Goal: Information Seeking & Learning: Learn about a topic

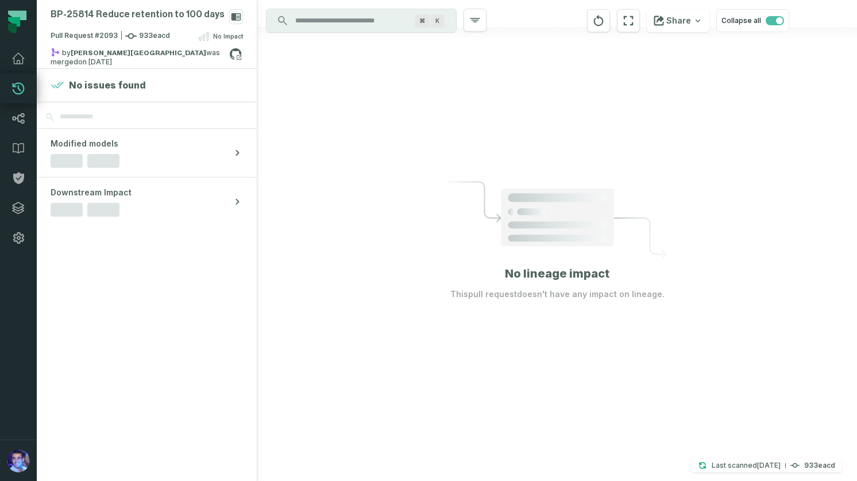
click at [352, 25] on input "Discovery Provider cmdk menu" at bounding box center [350, 20] width 125 height 18
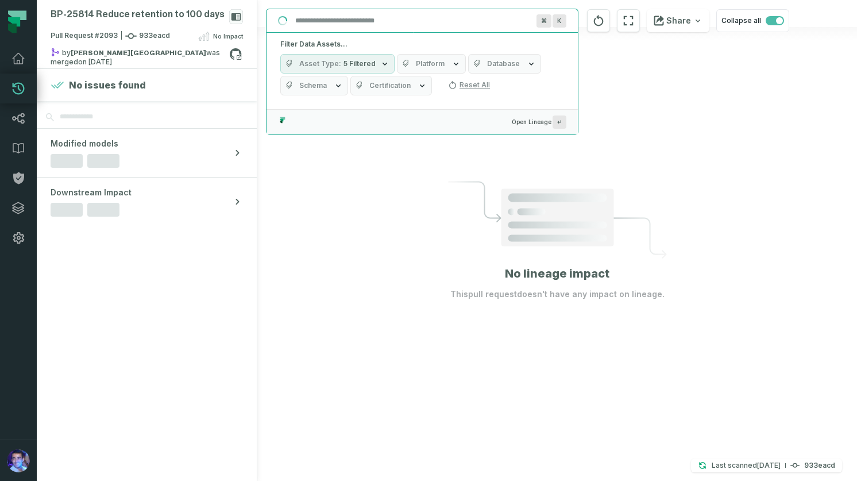
paste input "**********"
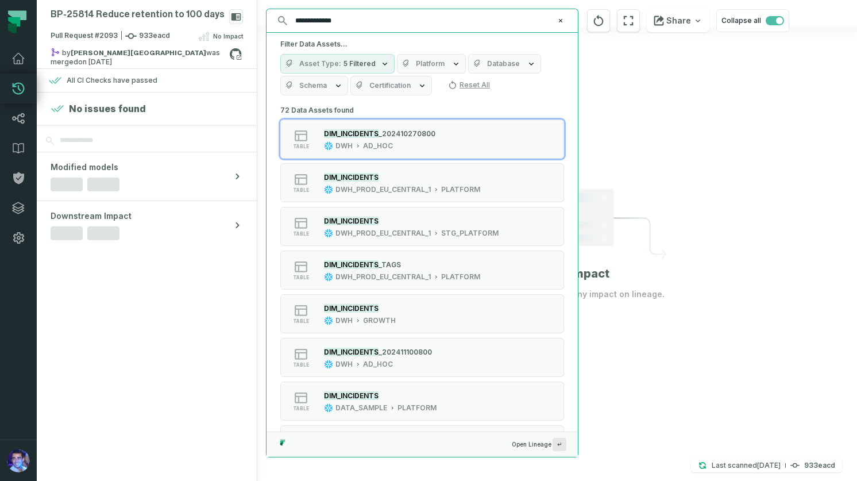
type input "**********"
click at [442, 64] on button "Platform" at bounding box center [431, 64] width 69 height 20
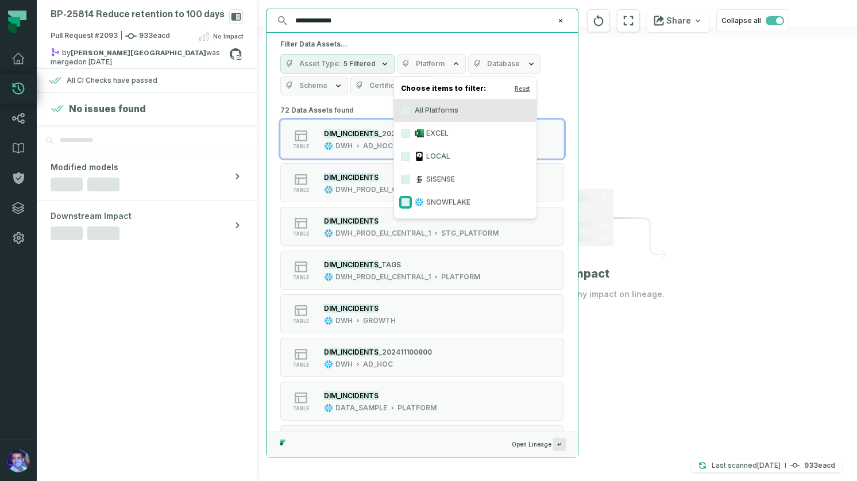
click at [408, 201] on button "SNOWFLAKE" at bounding box center [405, 202] width 9 height 9
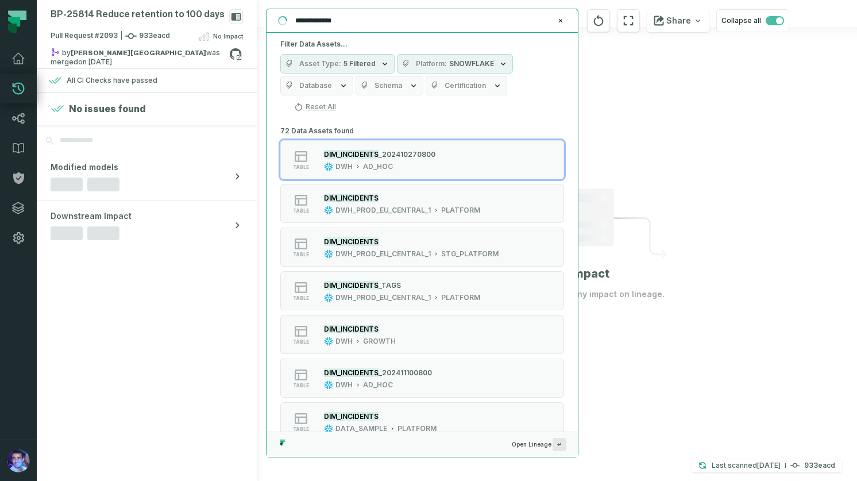
click at [536, 54] on div "Asset Type 5 Filtered Platform SNOWFLAKE Database Schema Certification Reset All" at bounding box center [422, 85] width 284 height 62
click at [343, 87] on icon "button" at bounding box center [343, 85] width 9 height 9
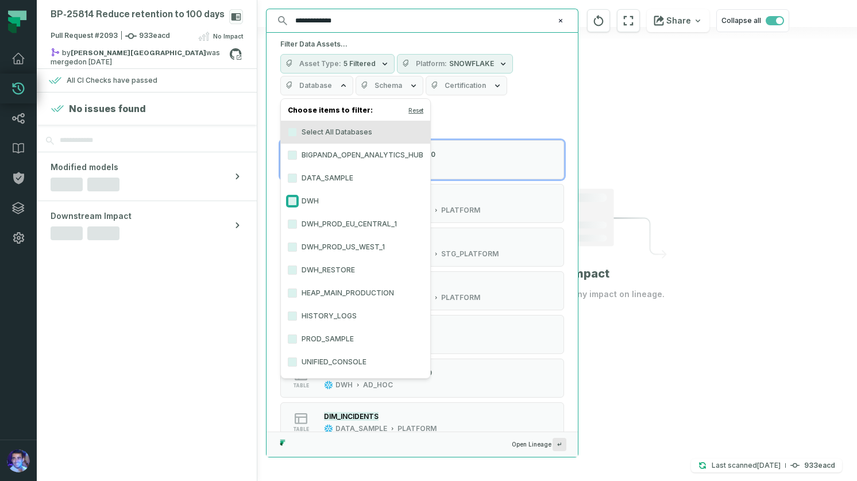
click at [295, 201] on button "DWH" at bounding box center [292, 201] width 9 height 9
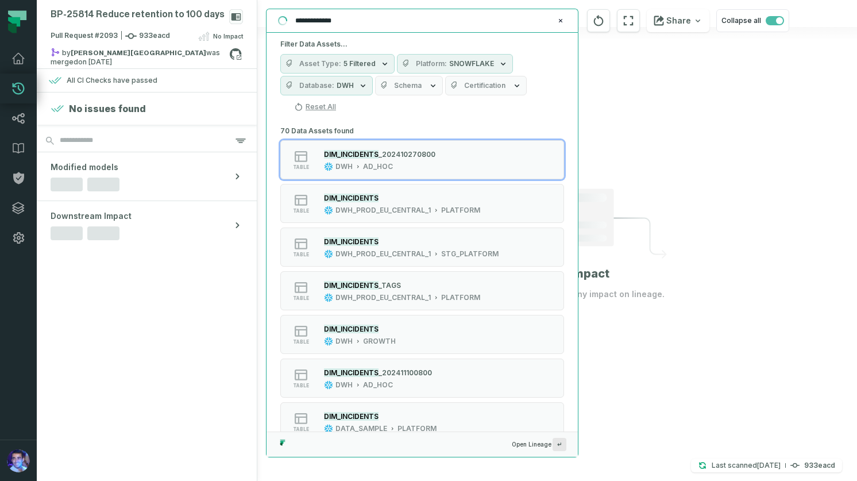
click at [529, 105] on div "Asset Type 5 Filtered Platform SNOWFLAKE Database DWH Schema Certification Rese…" at bounding box center [422, 85] width 284 height 62
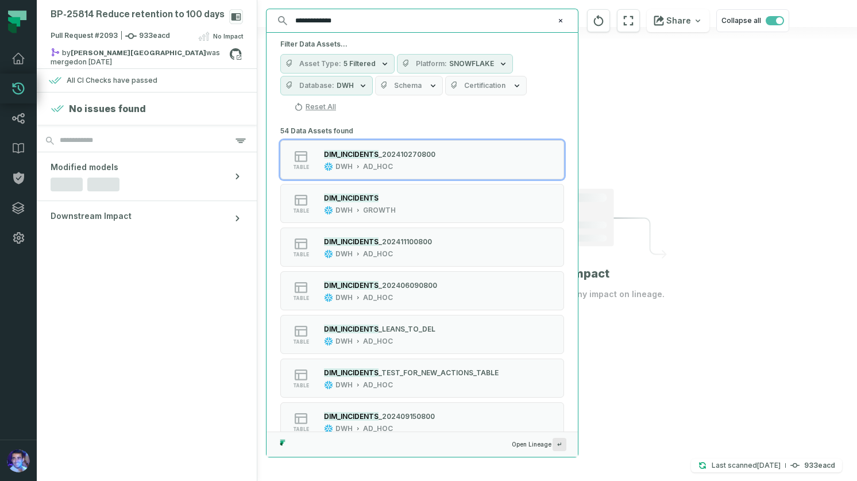
click at [429, 85] on icon "button" at bounding box center [433, 85] width 9 height 9
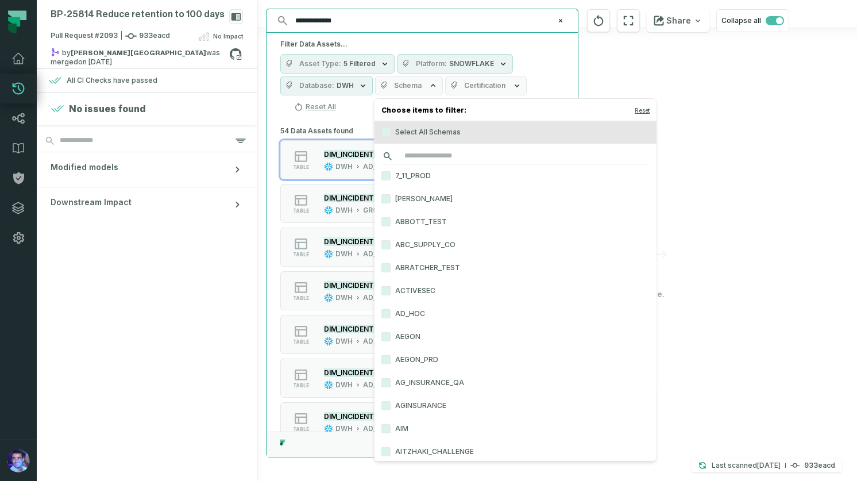
click at [421, 153] on input "search" at bounding box center [516, 156] width 268 height 16
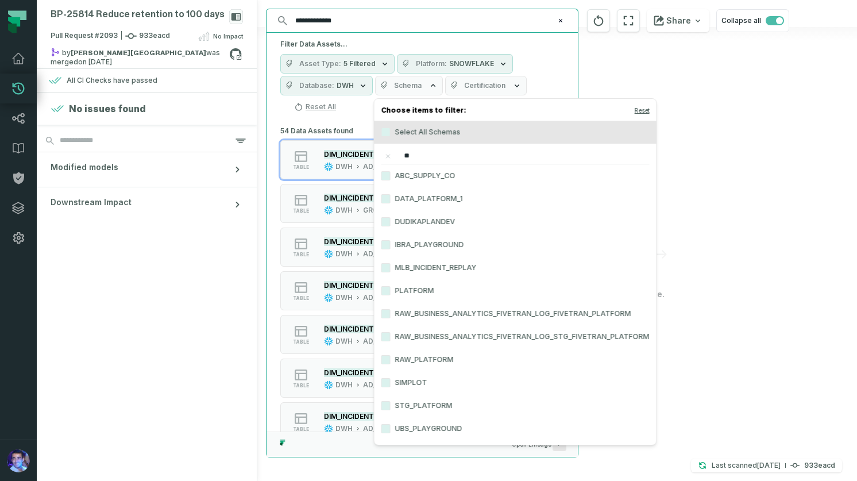
type input "*"
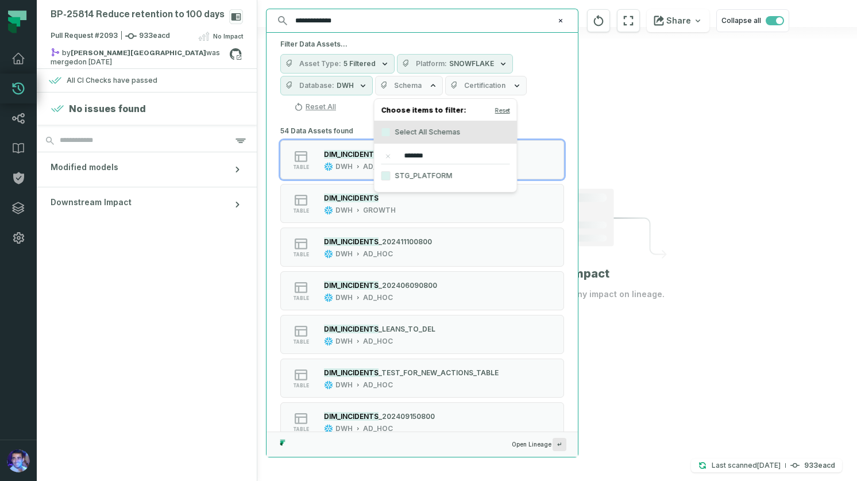
type input "*******"
click at [430, 179] on label "STG_PLATFORM" at bounding box center [446, 175] width 143 height 23
click at [391, 179] on button "STG_PLATFORM" at bounding box center [386, 175] width 9 height 9
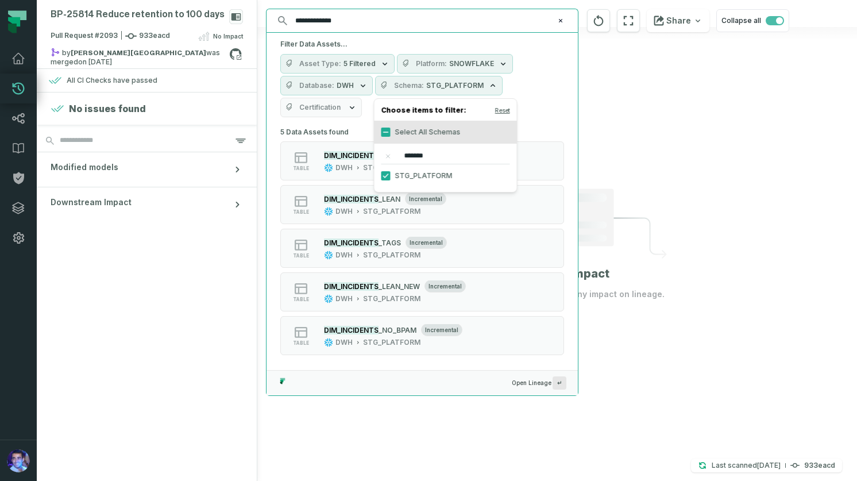
click at [550, 106] on div "Asset Type 5 Filtered Platform SNOWFLAKE Database DWH Schema STG_PLATFORM Certi…" at bounding box center [422, 85] width 284 height 63
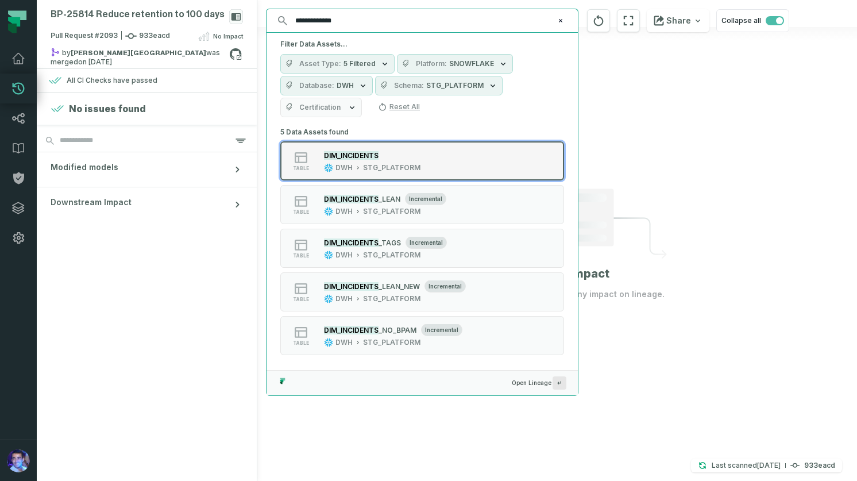
click at [357, 163] on div "DWH STG_PLATFORM" at bounding box center [372, 167] width 97 height 9
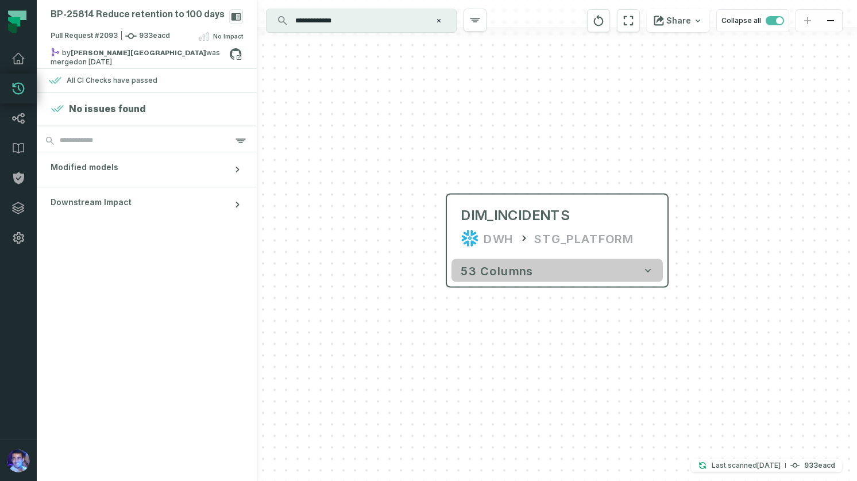
click at [511, 272] on span "53 columns" at bounding box center [497, 271] width 72 height 14
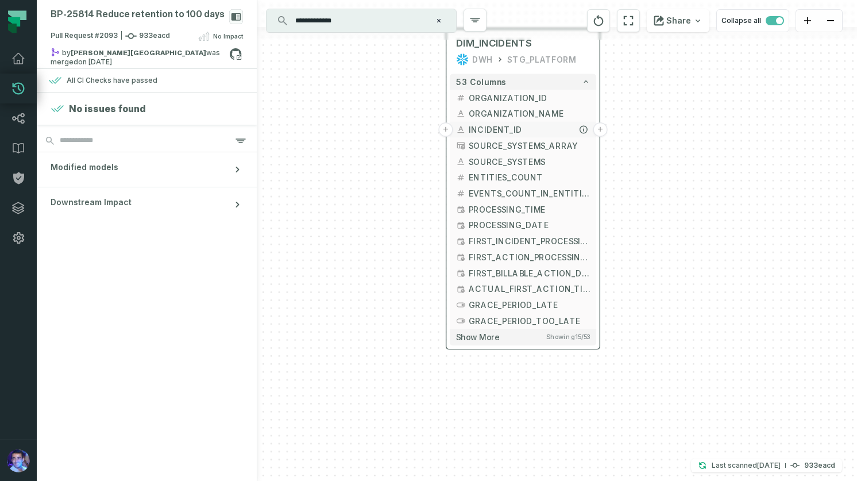
drag, startPoint x: 513, startPoint y: 318, endPoint x: 493, endPoint y: 129, distance: 190.2
click at [493, 129] on span "INCIDENT_ID" at bounding box center [529, 130] width 121 height 12
click at [474, 335] on span "Show more" at bounding box center [477, 337] width 43 height 10
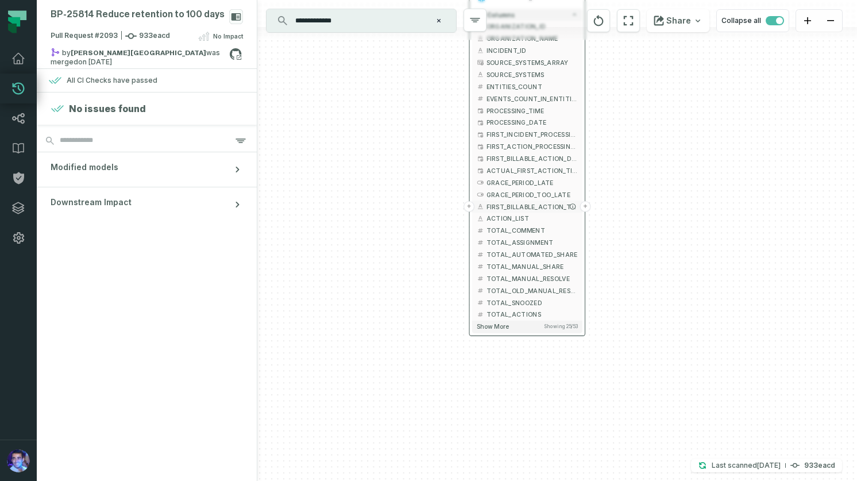
drag, startPoint x: 515, startPoint y: 332, endPoint x: 514, endPoint y: 206, distance: 125.9
click at [514, 206] on span "FIRST_BILLABLE_ACTION_TYPE" at bounding box center [532, 206] width 91 height 9
click at [511, 330] on button "Show more Showing 25 / 53" at bounding box center [526, 330] width 110 height 12
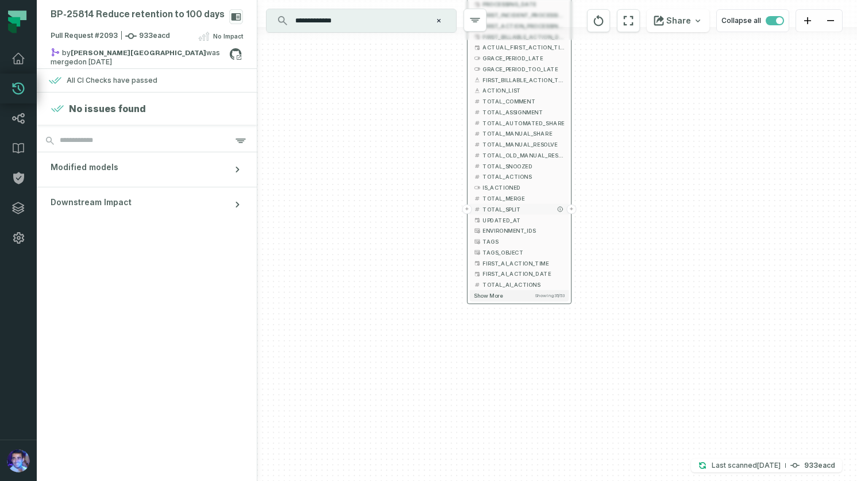
drag, startPoint x: 516, startPoint y: 349, endPoint x: 510, endPoint y: 205, distance: 144.4
click at [510, 205] on span "TOTAL_SPLIT" at bounding box center [524, 209] width 82 height 8
click at [514, 293] on button "Show more Showing 35 / 53" at bounding box center [519, 295] width 99 height 11
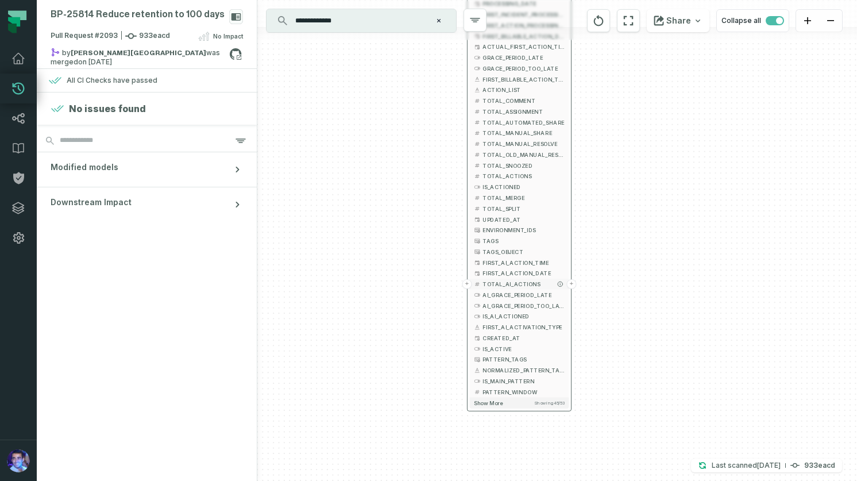
click at [517, 283] on span "TOTAL_AI_ACTIONS" at bounding box center [524, 284] width 82 height 8
click at [468, 283] on button "+" at bounding box center [468, 284] width 10 height 10
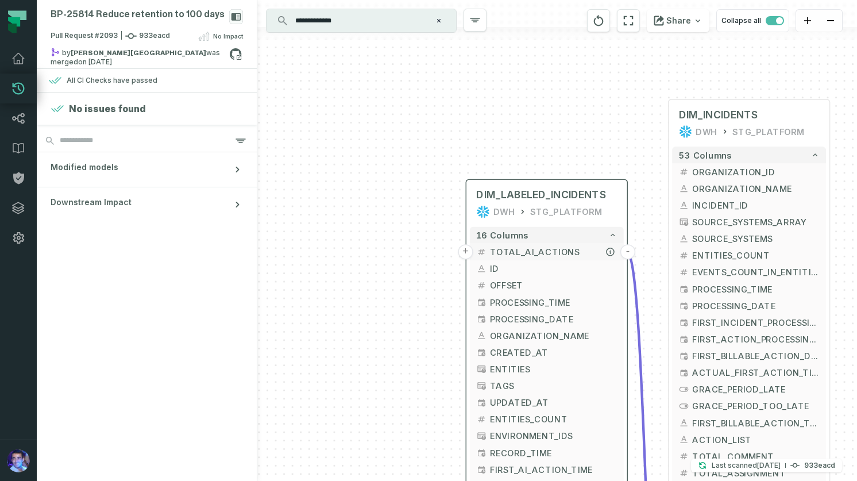
click at [465, 254] on button "+" at bounding box center [465, 251] width 15 height 15
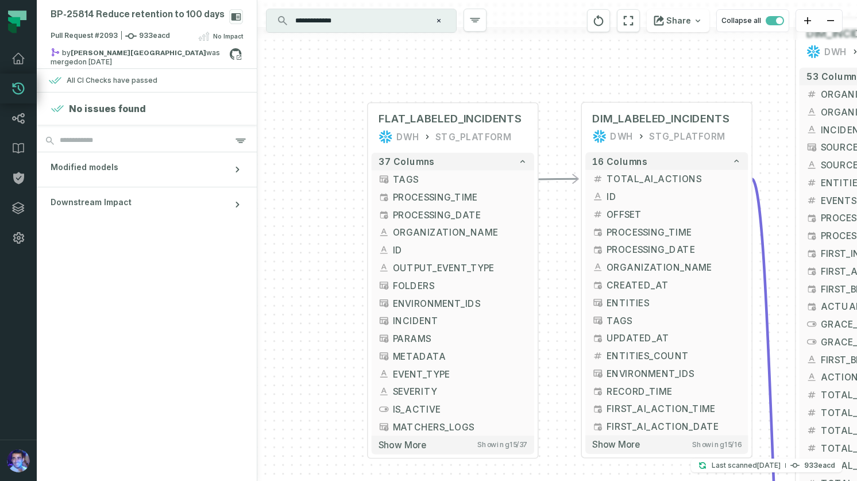
drag, startPoint x: 641, startPoint y: 185, endPoint x: 518, endPoint y: 58, distance: 176.8
click at [518, 58] on div "+ FLAT_LABELED_INCIDENTS DWH STG_PLATFORM + 37 columns + TAGS + + PROCESSING_TI…" at bounding box center [557, 240] width 600 height 481
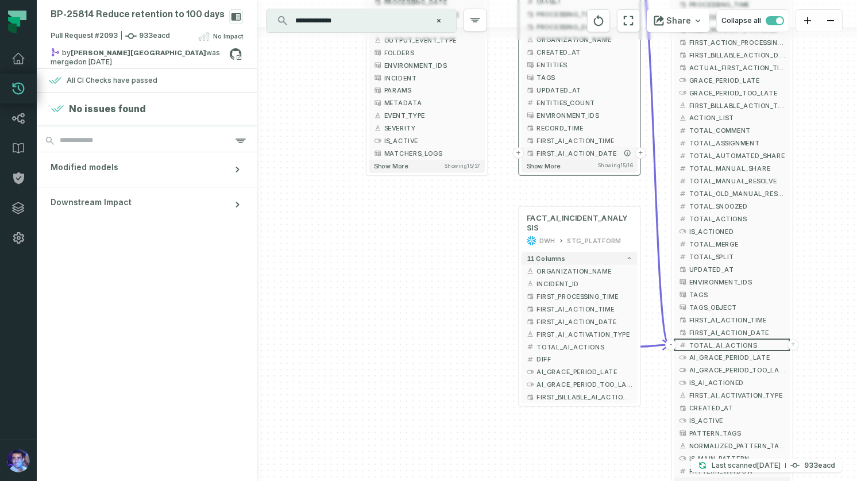
drag, startPoint x: 663, startPoint y: 401, endPoint x: 595, endPoint y: 151, distance: 258.5
click at [595, 151] on span "FIRST_AI_ACTION_DATE" at bounding box center [585, 152] width 96 height 9
click at [518, 344] on button "+" at bounding box center [518, 346] width 11 height 11
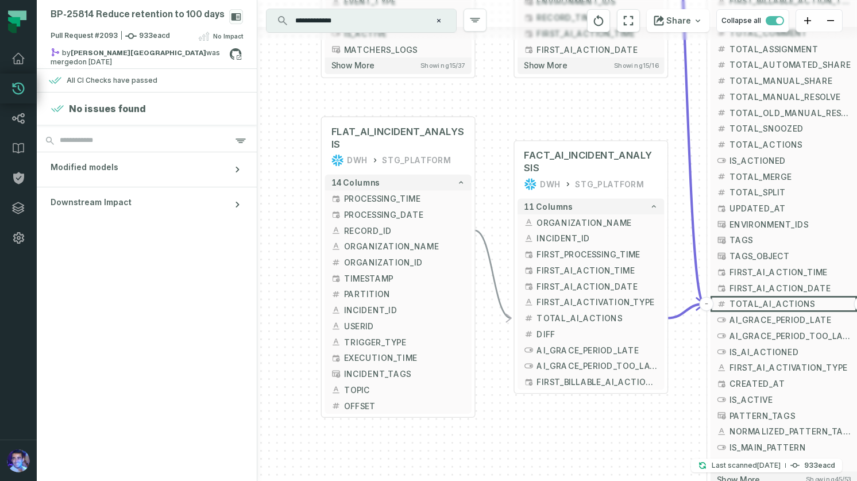
drag, startPoint x: 647, startPoint y: 245, endPoint x: 490, endPoint y: 148, distance: 184.3
click at [490, 148] on div "+ FLAT_AI_INCIDENT_ANALYSIS DWH STG_PLATFORM + 14 columns + PROCESSING_TIME + +…" at bounding box center [557, 240] width 600 height 481
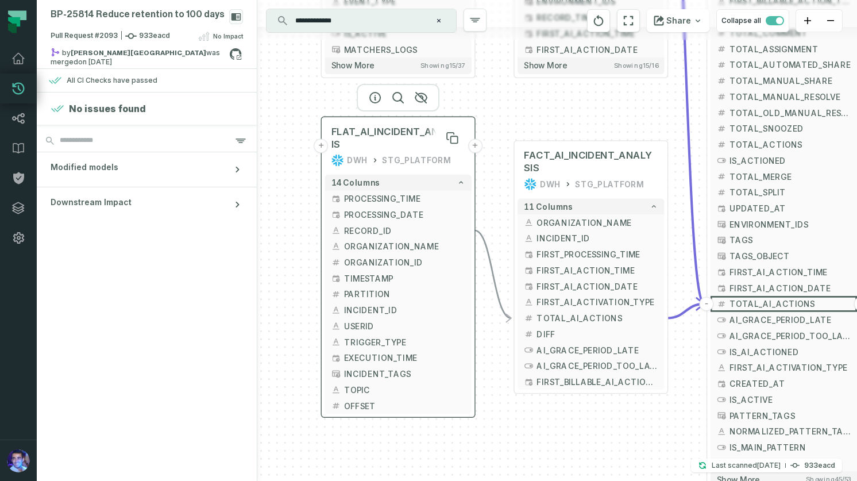
click at [411, 137] on span "FLAT_AI_INCIDENT_ANALYSIS" at bounding box center [399, 137] width 134 height 25
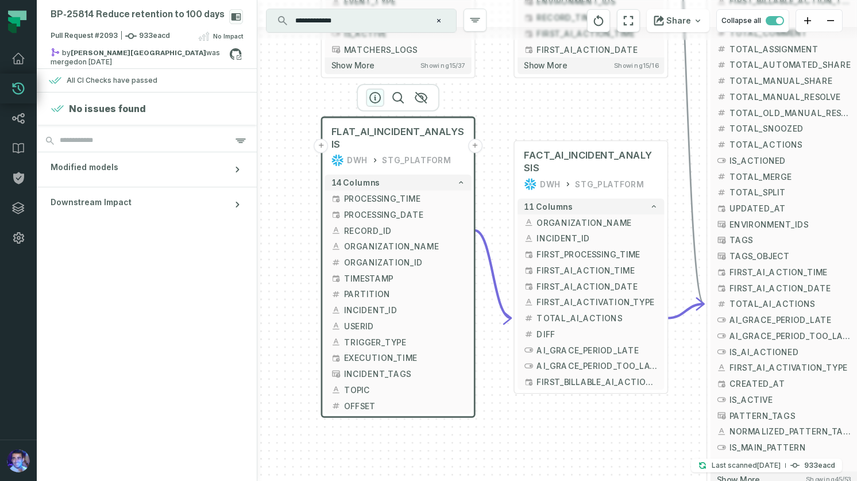
click at [374, 96] on icon "button" at bounding box center [375, 98] width 14 height 14
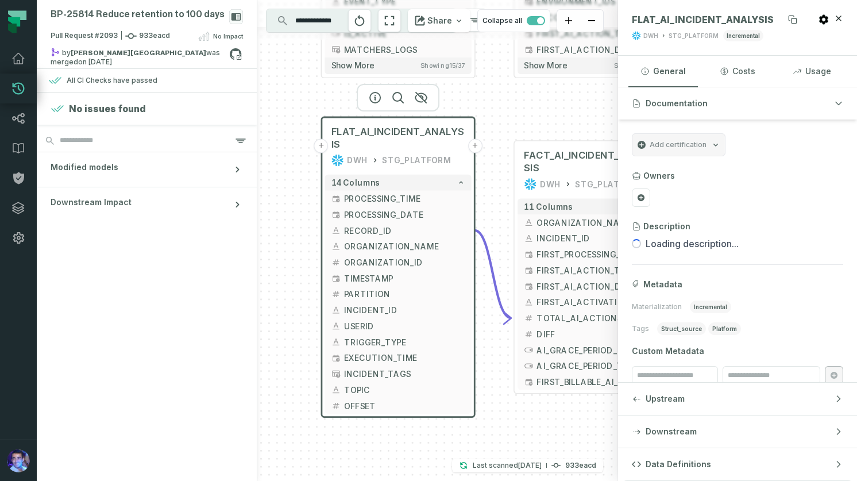
click at [679, 16] on span "FLAT_AI_INCIDENT_ANALYSIS" at bounding box center [703, 19] width 142 height 11
copy span "FLAT_AI_INCIDENT_ANALYSIS"
